Goal: Navigation & Orientation: Find specific page/section

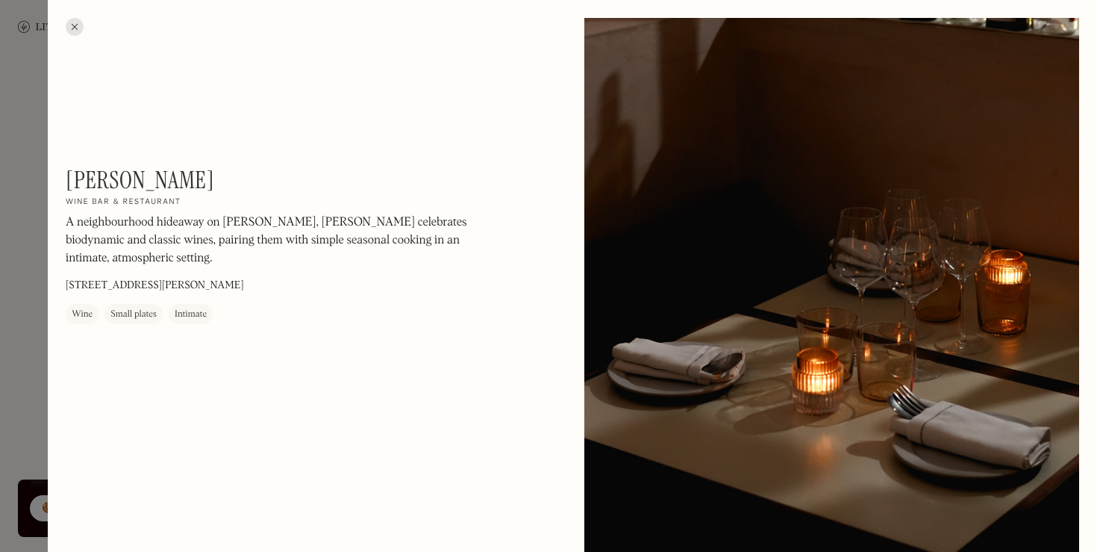
click at [78, 29] on div at bounding box center [75, 27] width 18 height 18
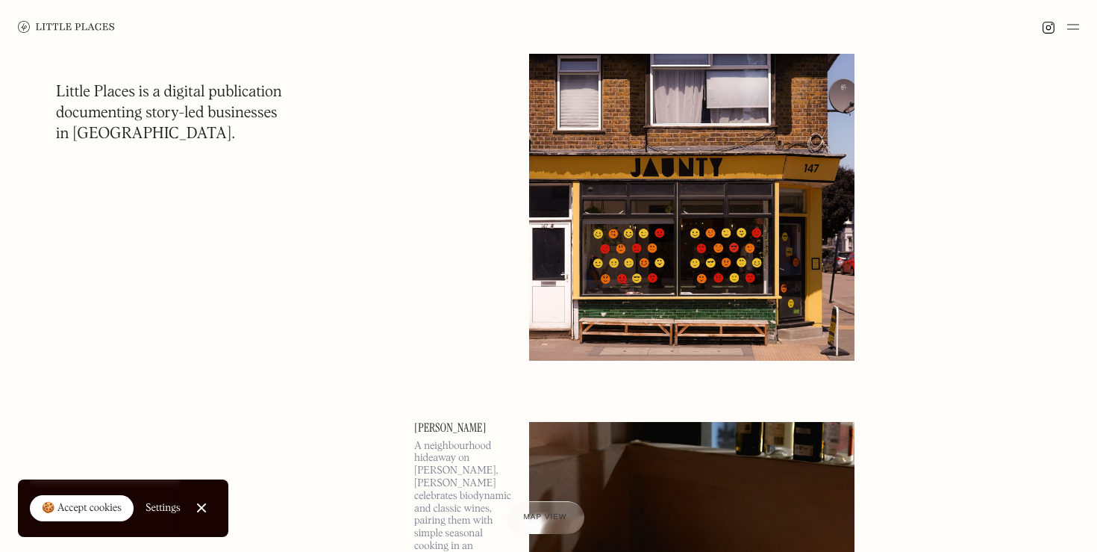
scroll to position [7941, 0]
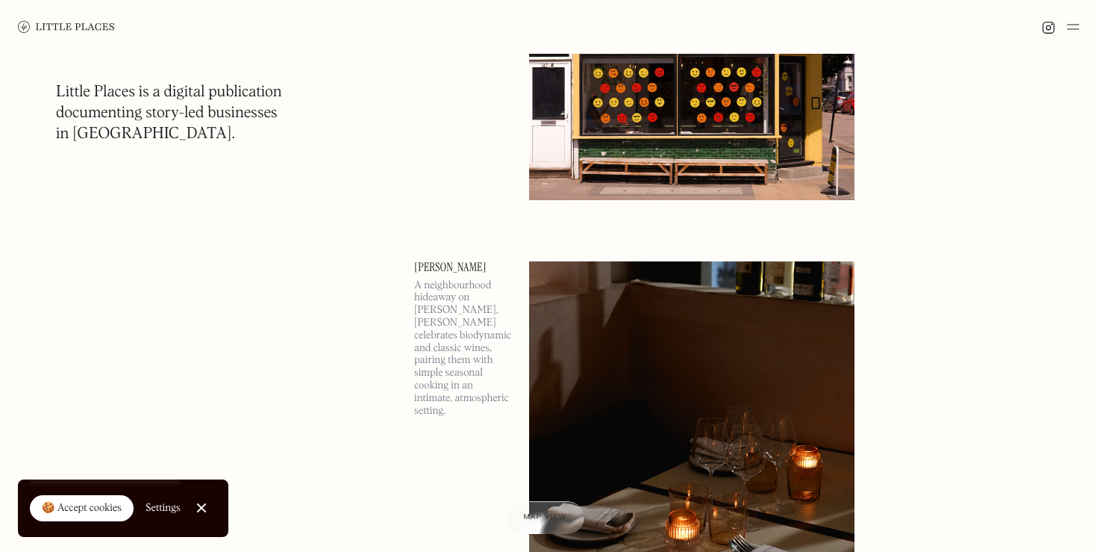
click at [72, 22] on img at bounding box center [66, 27] width 97 height 12
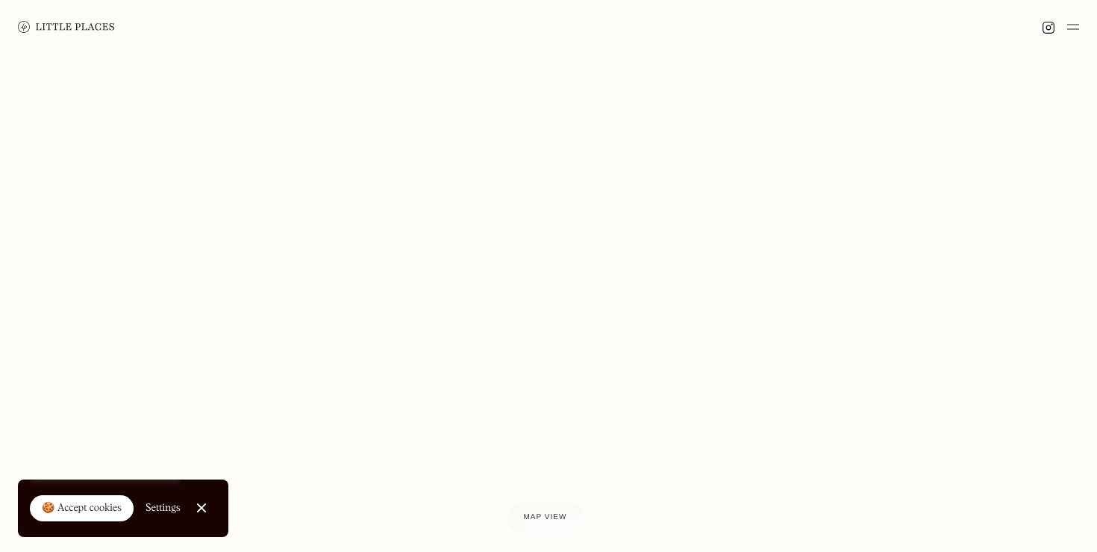
click at [1076, 26] on img at bounding box center [1073, 27] width 12 height 18
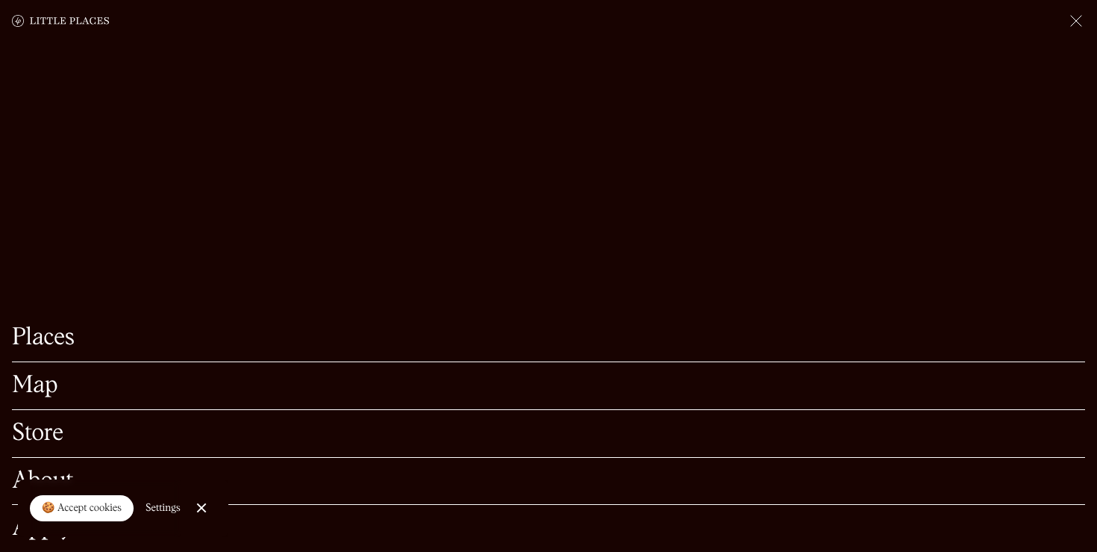
scroll to position [99, 0]
click at [57, 341] on link "Places" at bounding box center [548, 337] width 1073 height 23
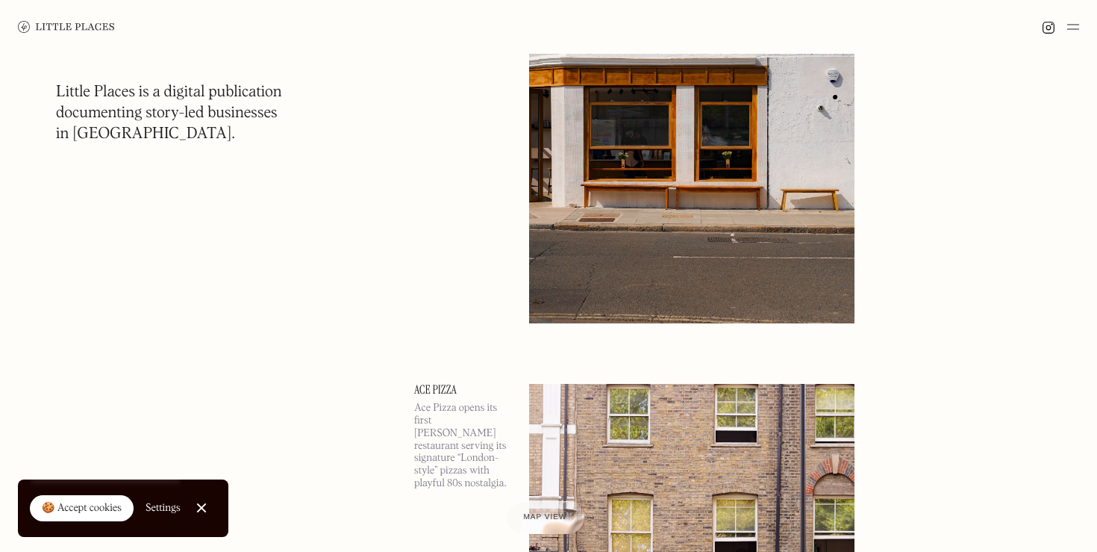
scroll to position [6783, 0]
